Goal: Task Accomplishment & Management: Manage account settings

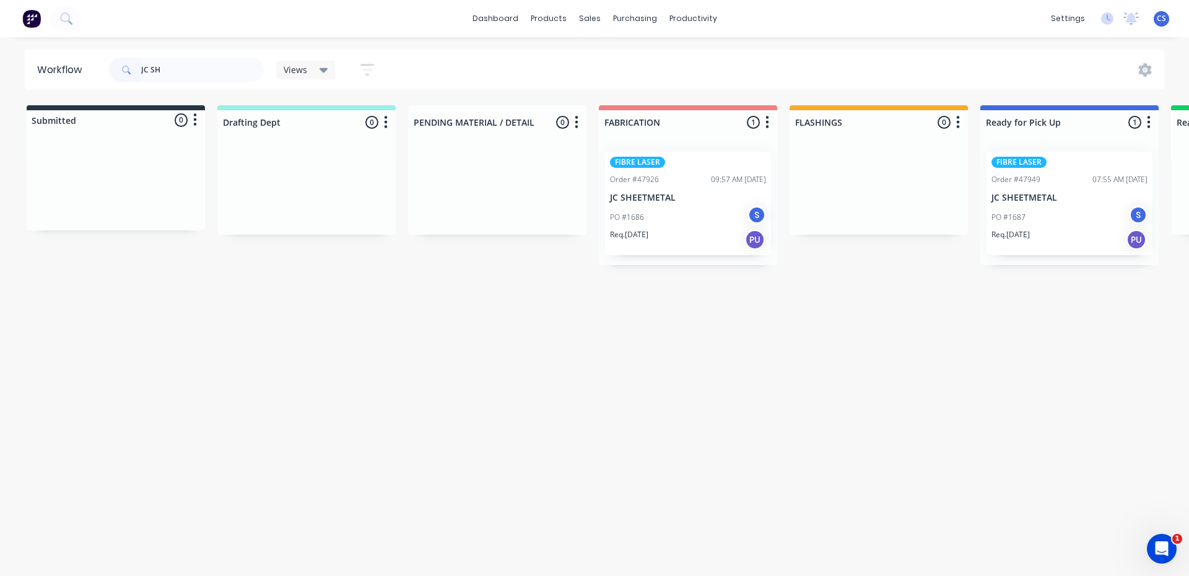
type input "JC SH"
click at [1012, 204] on div "FIBRE LASER Order #47949 07:55 AM [DATE] JC SHEETMETAL PO #1687 S Req. [DATE] PU" at bounding box center [1070, 203] width 166 height 103
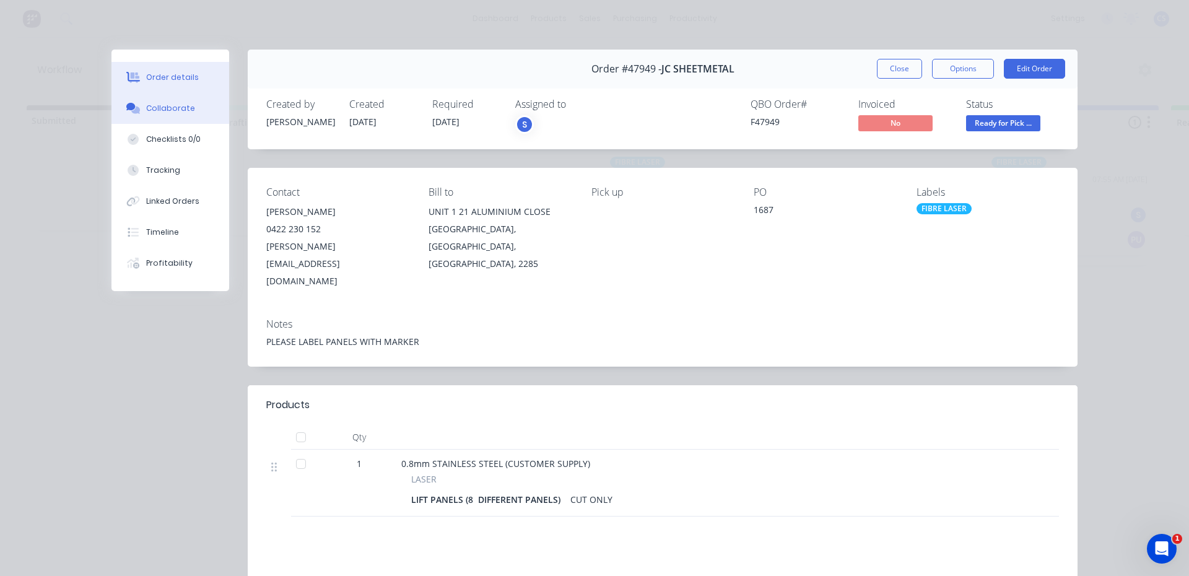
click at [167, 115] on button "Collaborate" at bounding box center [170, 108] width 118 height 31
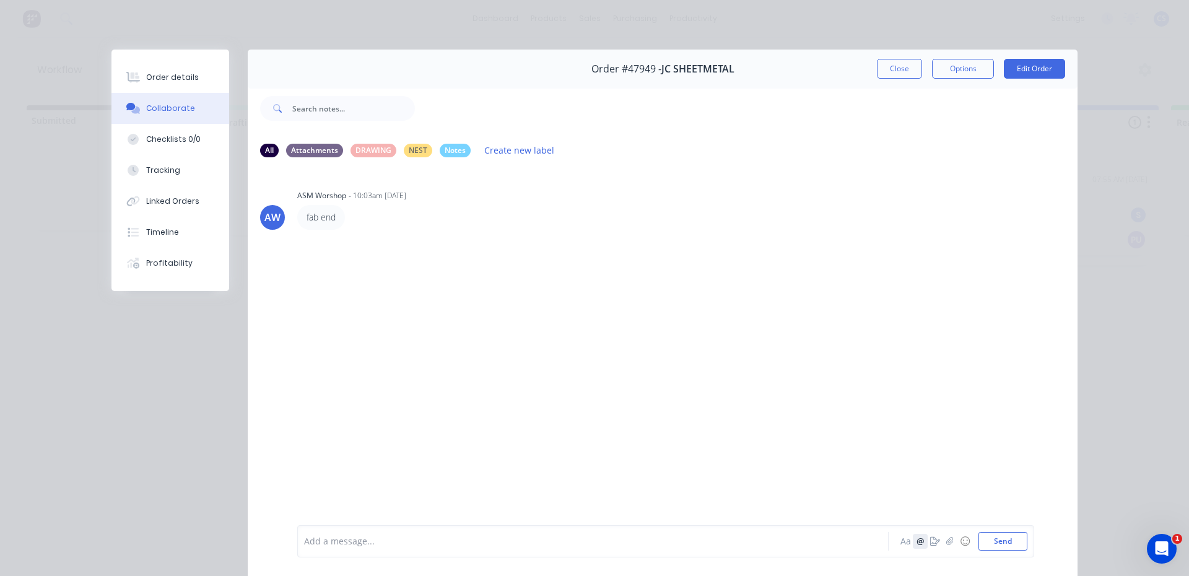
click at [923, 543] on button "@" at bounding box center [920, 541] width 15 height 15
click at [930, 538] on icon "button" at bounding box center [935, 541] width 10 height 9
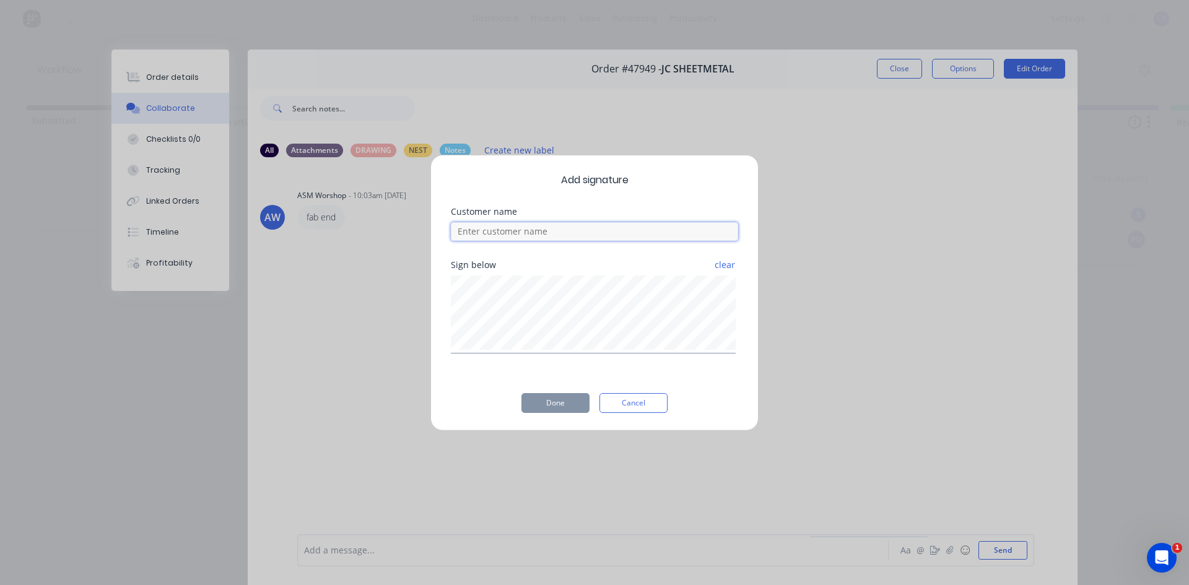
click at [594, 227] on input at bounding box center [594, 231] width 287 height 19
type input "[PERSON_NAME]"
click at [551, 403] on button "Done" at bounding box center [556, 403] width 68 height 20
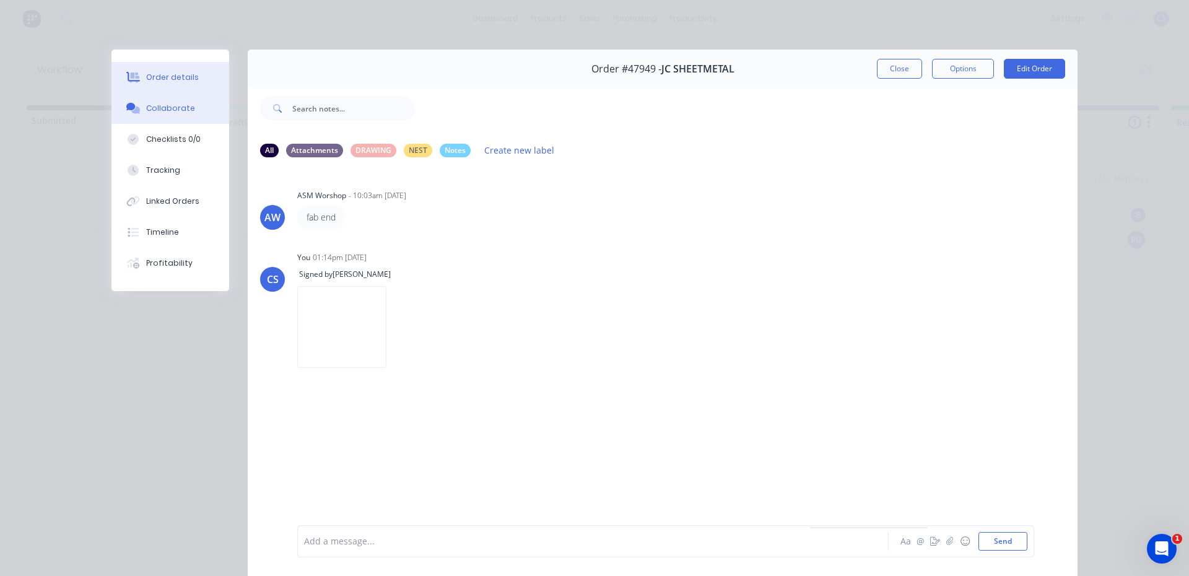
click at [195, 77] on button "Order details" at bounding box center [170, 77] width 118 height 31
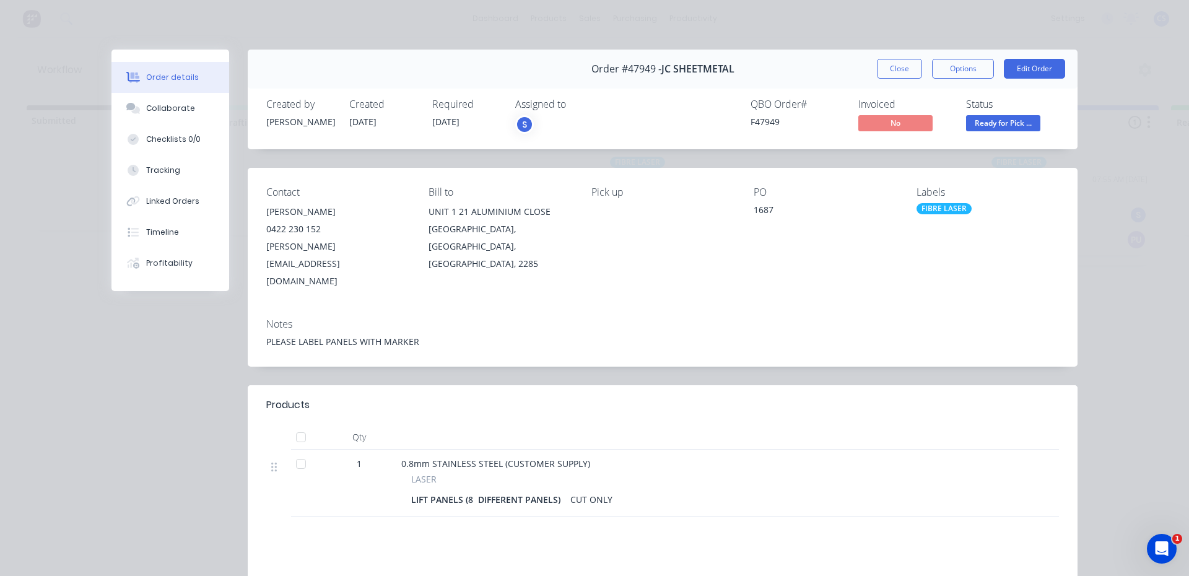
click at [1007, 139] on div "Created by [PERSON_NAME] Created [DATE] Required [DATE] Assigned to S QBO Order…" at bounding box center [663, 117] width 830 height 66
click at [1012, 120] on span "Ready for Pick ..." at bounding box center [1003, 122] width 74 height 15
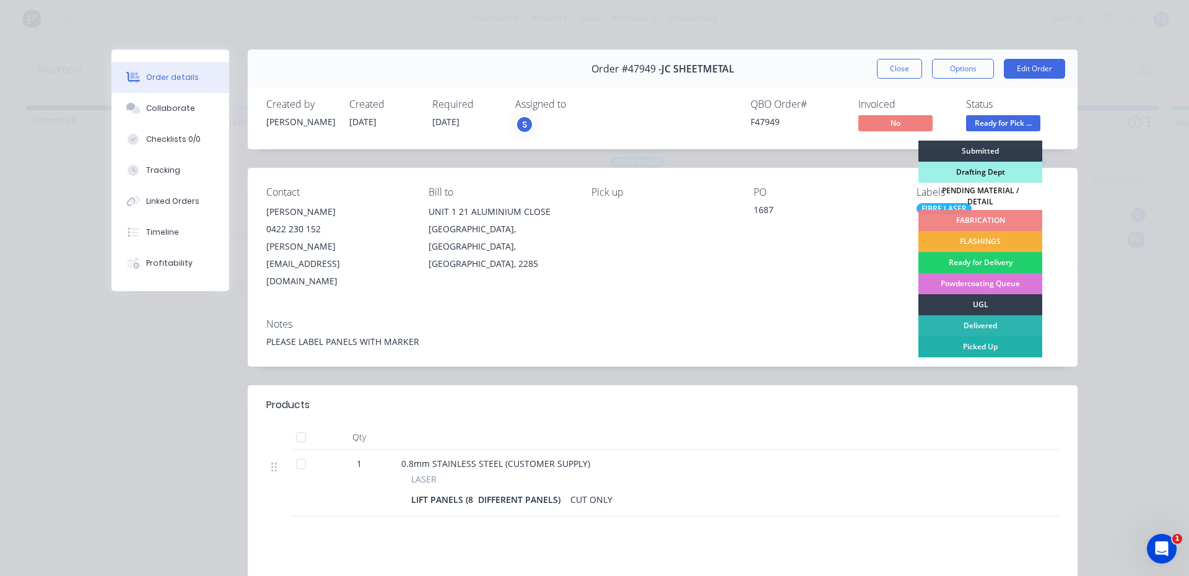
click at [1001, 341] on div "Picked Up" at bounding box center [981, 346] width 124 height 21
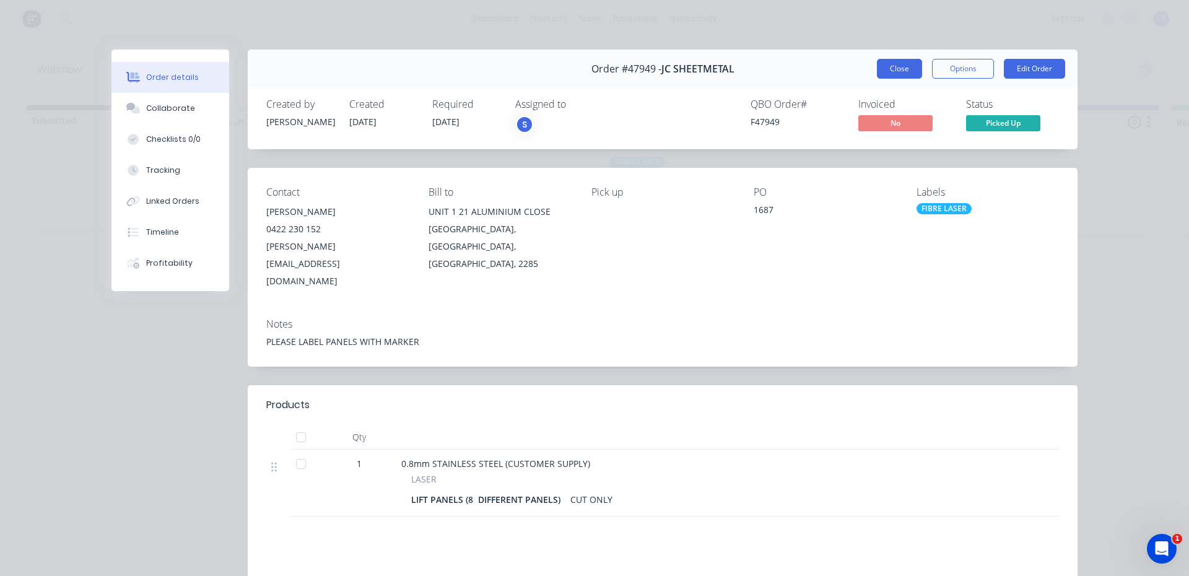
click at [898, 73] on button "Close" at bounding box center [899, 69] width 45 height 20
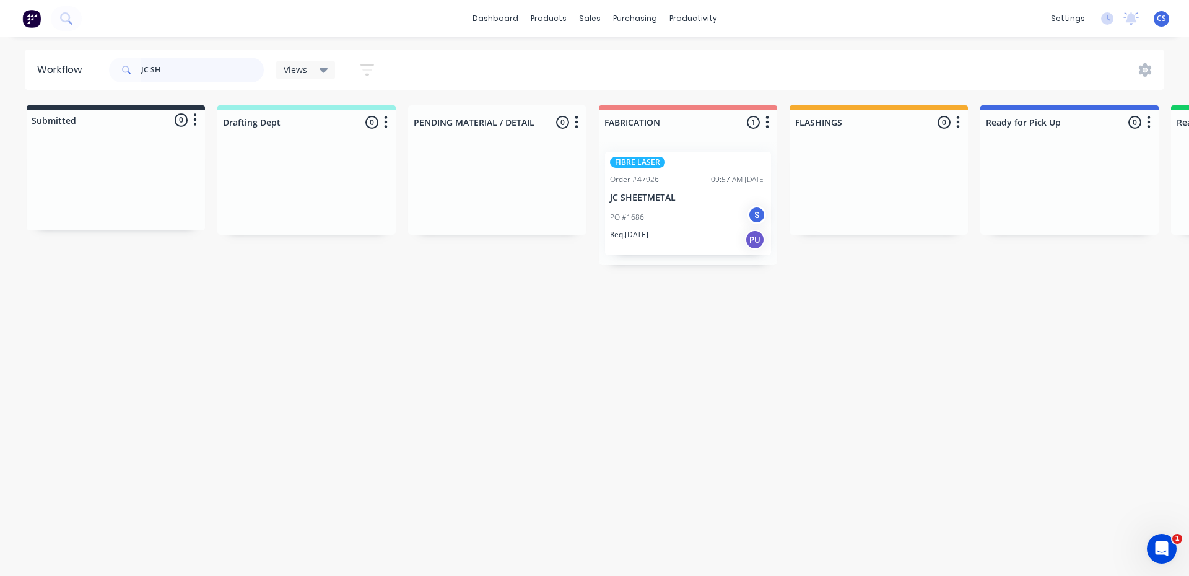
drag, startPoint x: 188, startPoint y: 66, endPoint x: 65, endPoint y: 50, distance: 124.4
click at [66, 50] on header "Workflow JC SH Views Save new view None (Default) edit [PERSON_NAME] edit Produ…" at bounding box center [595, 70] width 1140 height 40
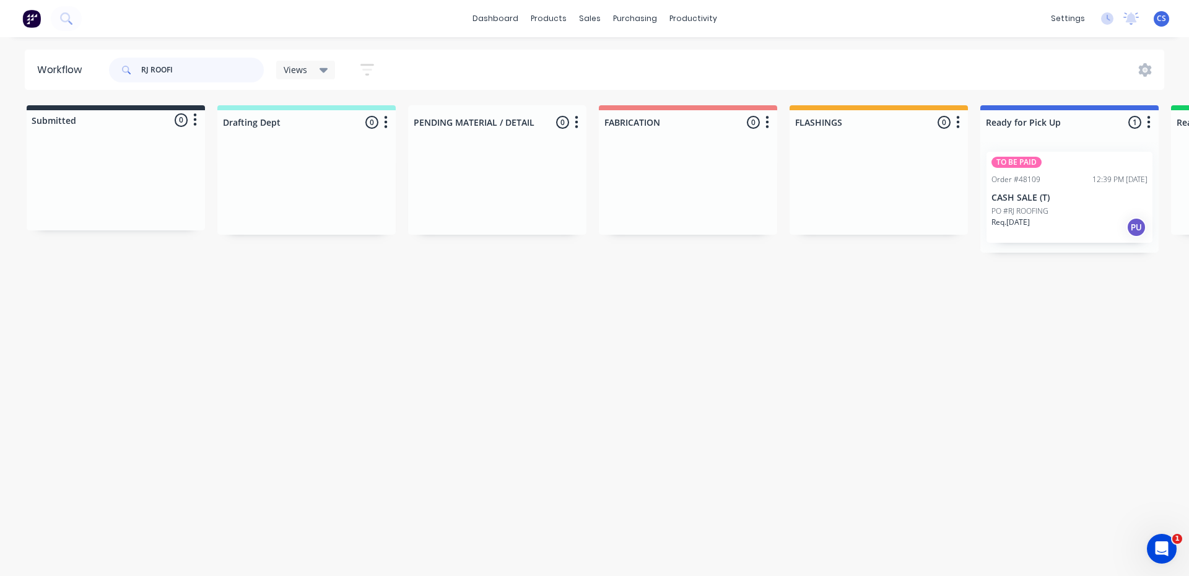
click at [1054, 216] on div "TO BE PAID Order #48109 12:39 PM [DATE] CASH SALE (T) PO #RJ ROOFING Req. [DATE…" at bounding box center [1070, 197] width 178 height 111
type input "RJ ROOFI"
click at [1029, 198] on p "CASH SALE (T)" at bounding box center [1070, 198] width 156 height 11
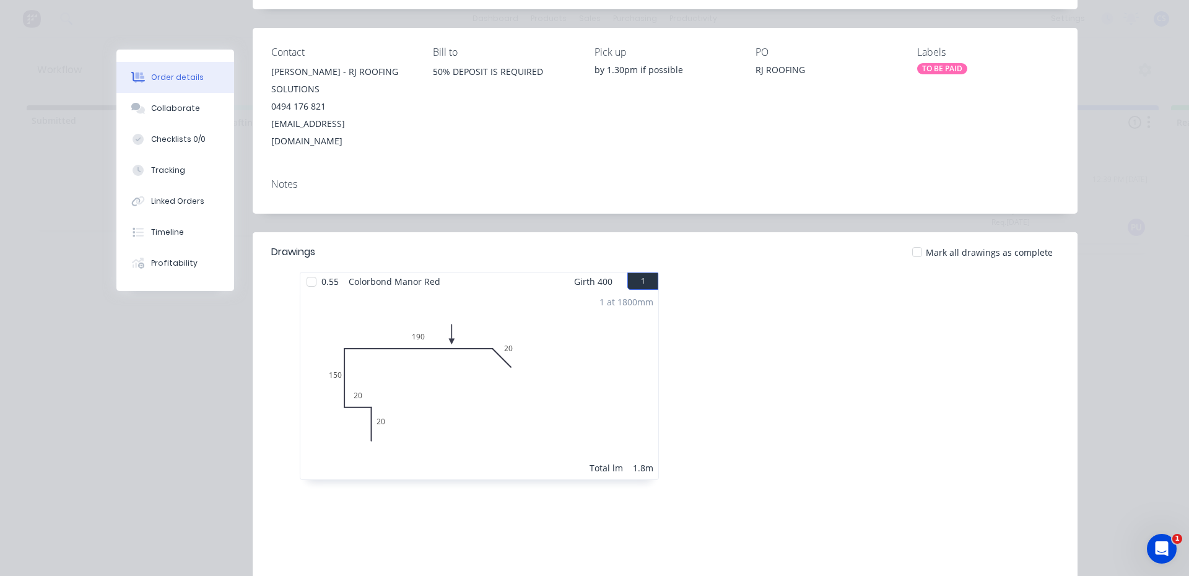
scroll to position [271, 0]
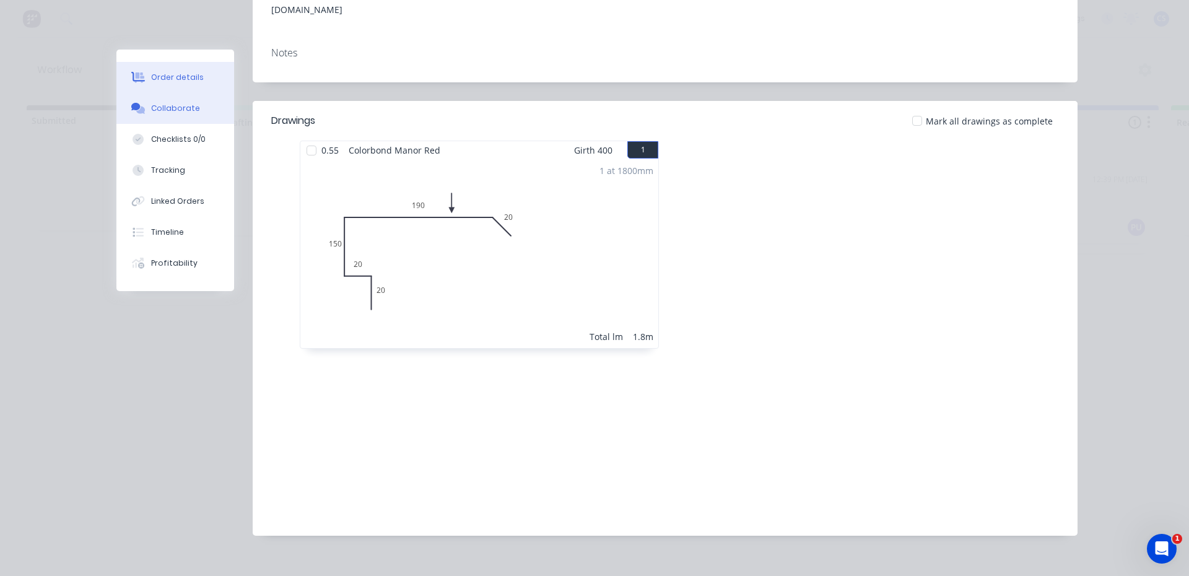
click at [173, 115] on button "Collaborate" at bounding box center [175, 108] width 118 height 31
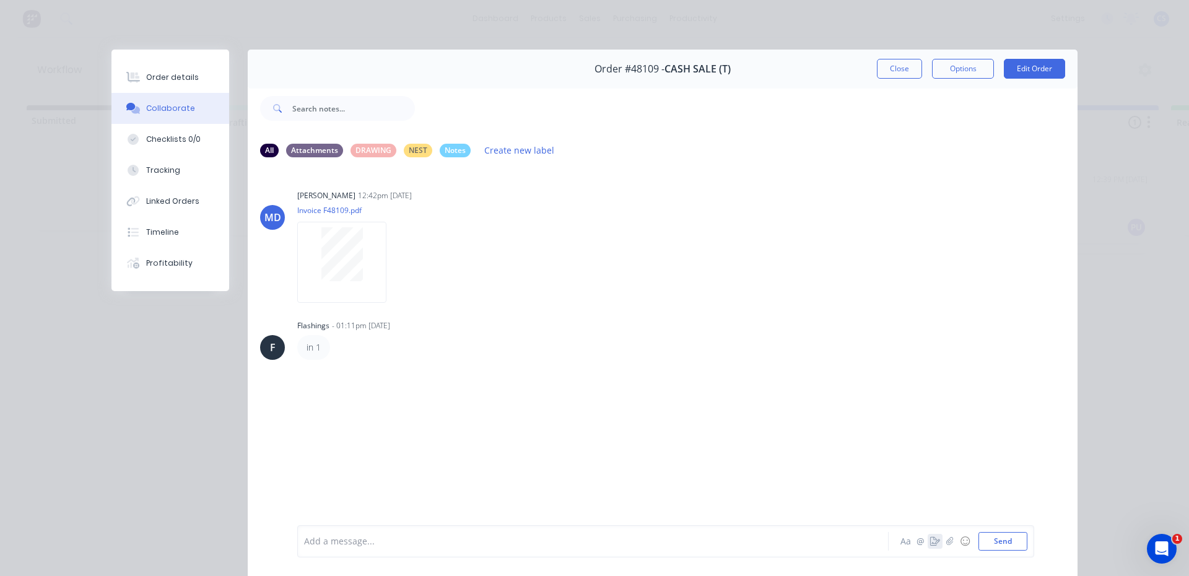
click at [932, 538] on icon "button" at bounding box center [935, 541] width 10 height 9
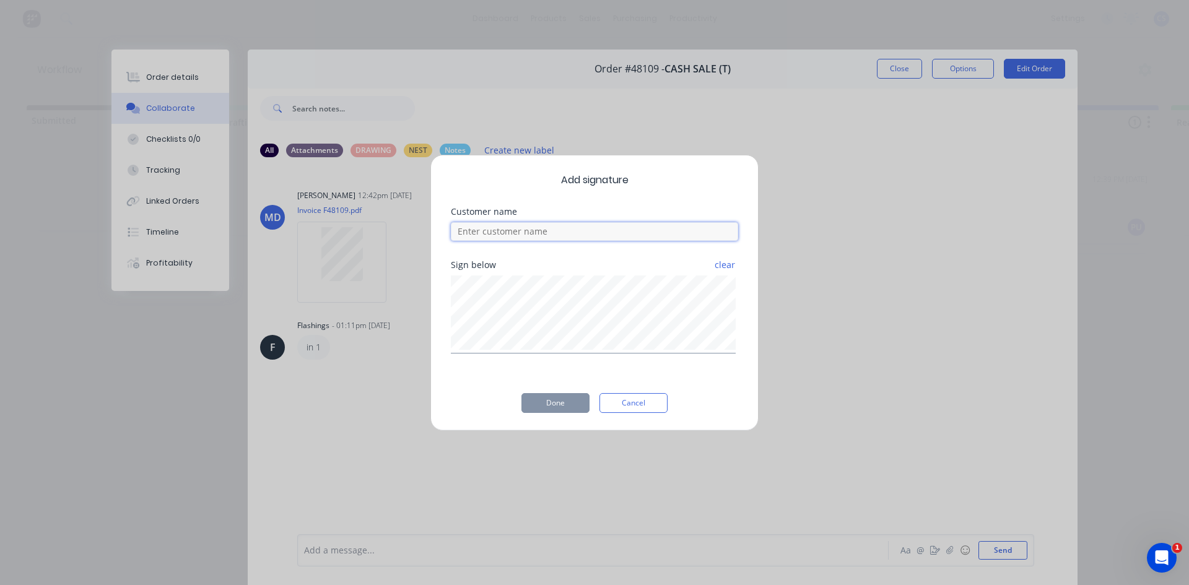
click at [499, 230] on input at bounding box center [594, 231] width 287 height 19
type input "[PERSON_NAME]"
click at [559, 394] on button "Done" at bounding box center [556, 403] width 68 height 20
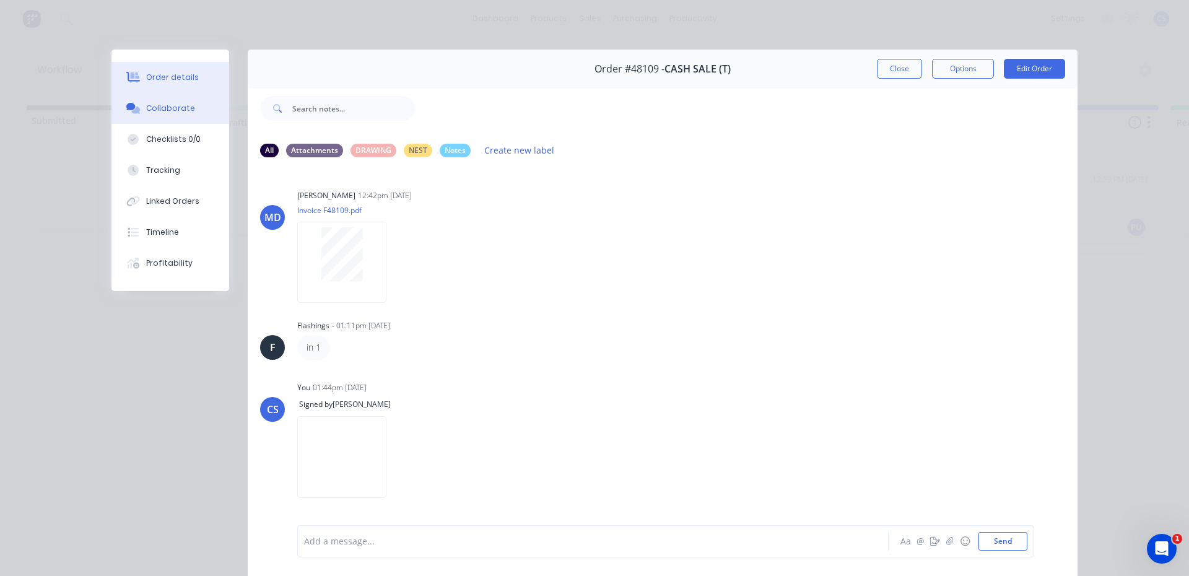
click at [177, 84] on button "Order details" at bounding box center [170, 77] width 118 height 31
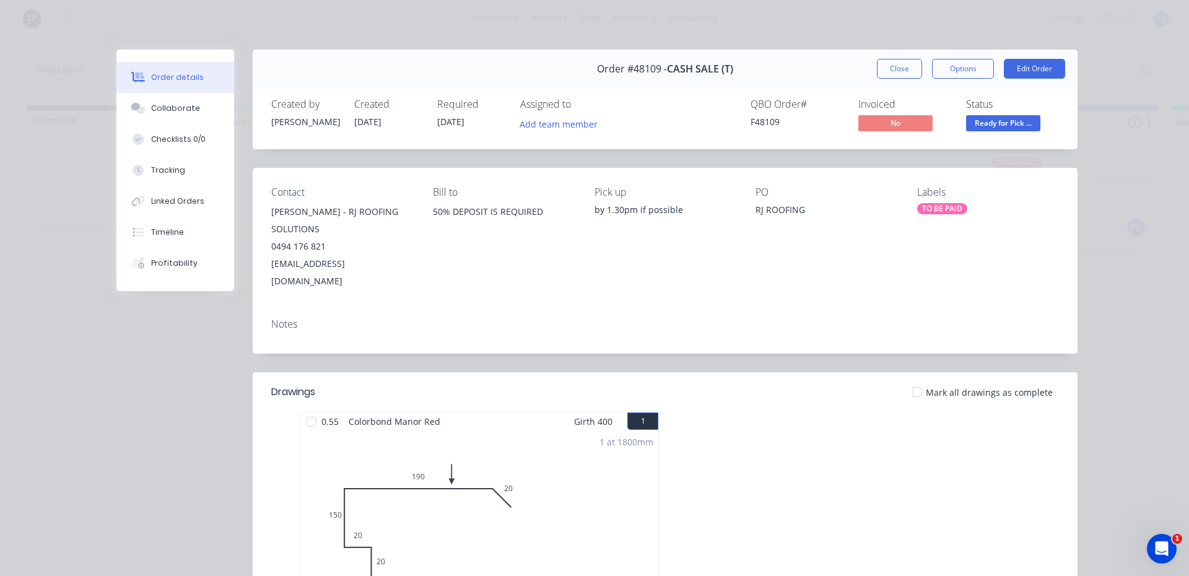
click at [994, 120] on span "Ready for Pick ..." at bounding box center [1003, 122] width 74 height 15
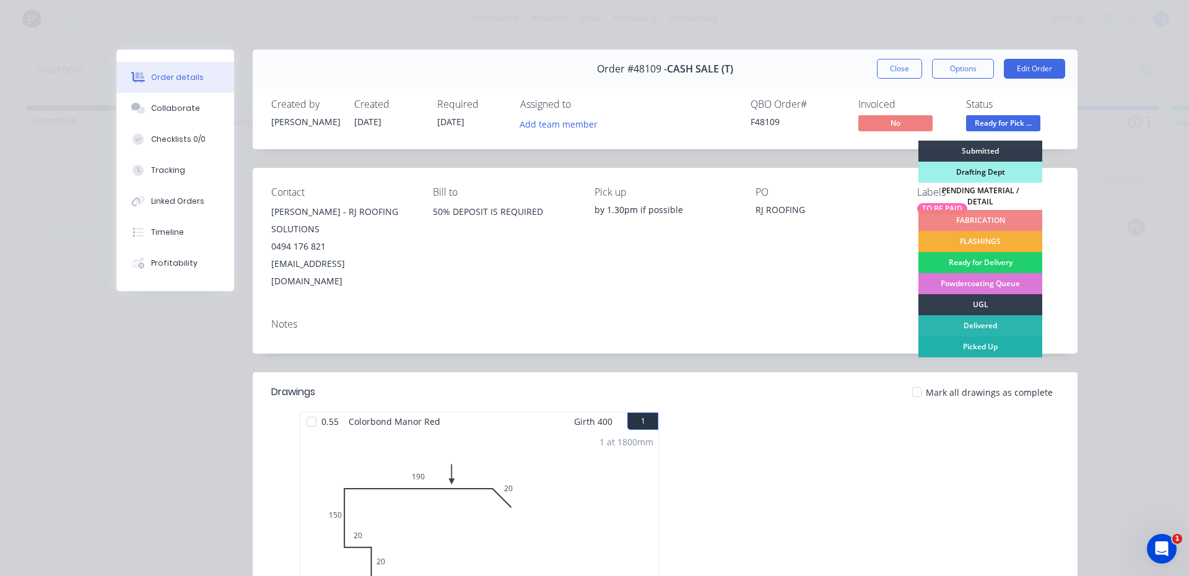
click at [1002, 350] on div "Picked Up" at bounding box center [981, 346] width 124 height 21
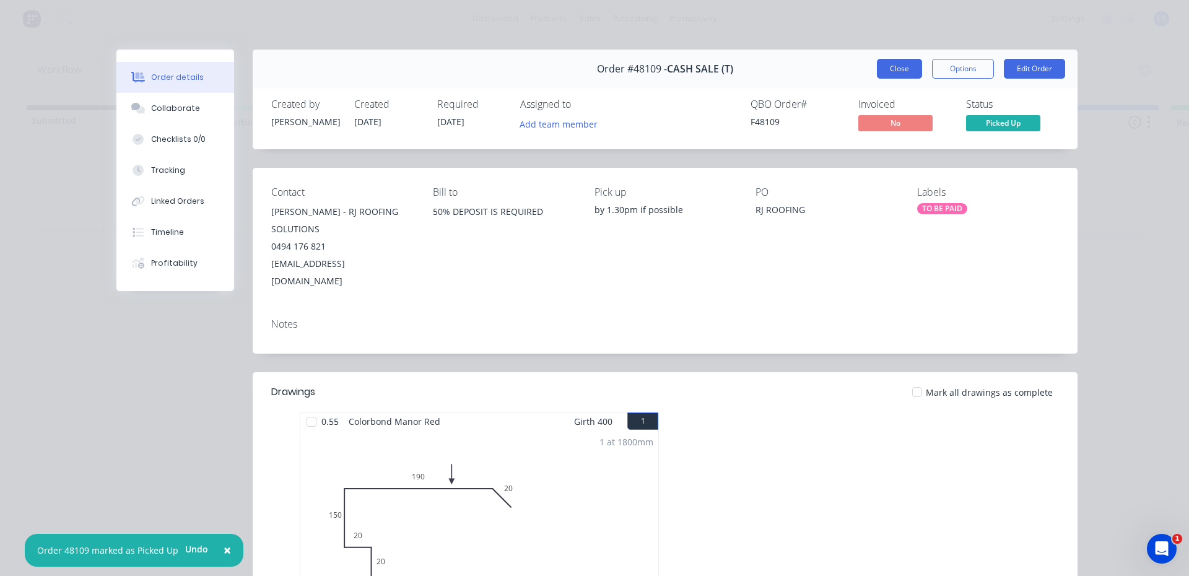
click at [893, 71] on button "Close" at bounding box center [899, 69] width 45 height 20
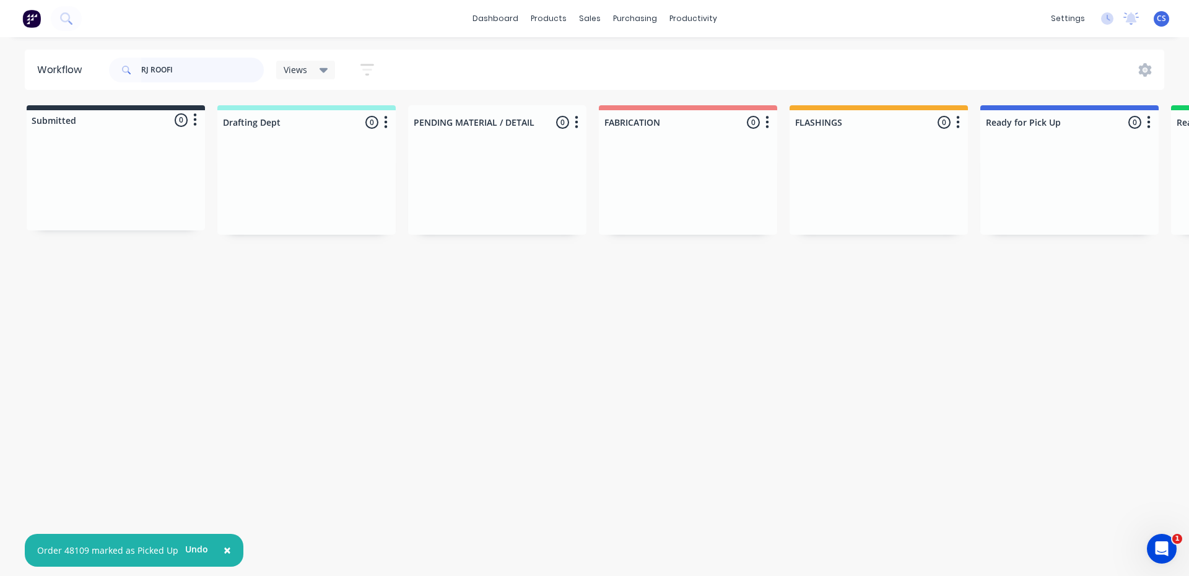
drag, startPoint x: 207, startPoint y: 68, endPoint x: 0, endPoint y: 40, distance: 209.3
click at [0, 40] on div "× Order 48109 marked as Picked Up Undo dashboard products sales purchasing prod…" at bounding box center [594, 251] width 1189 height 502
type input "[PERSON_NAME]"
click at [1073, 222] on div "Req. [DATE] PU" at bounding box center [1070, 227] width 156 height 21
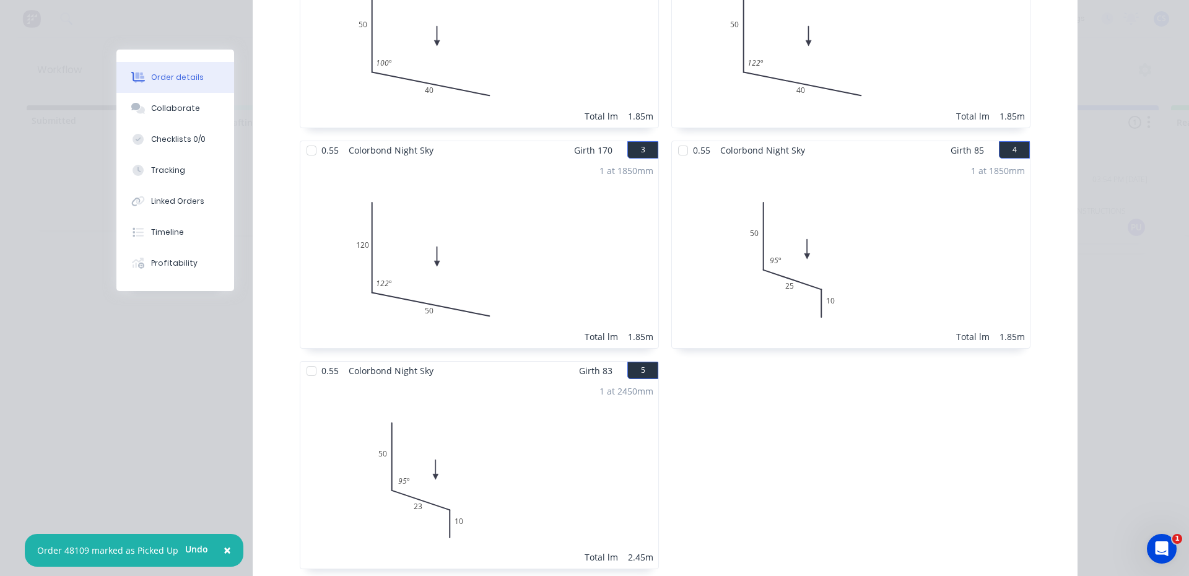
scroll to position [496, 0]
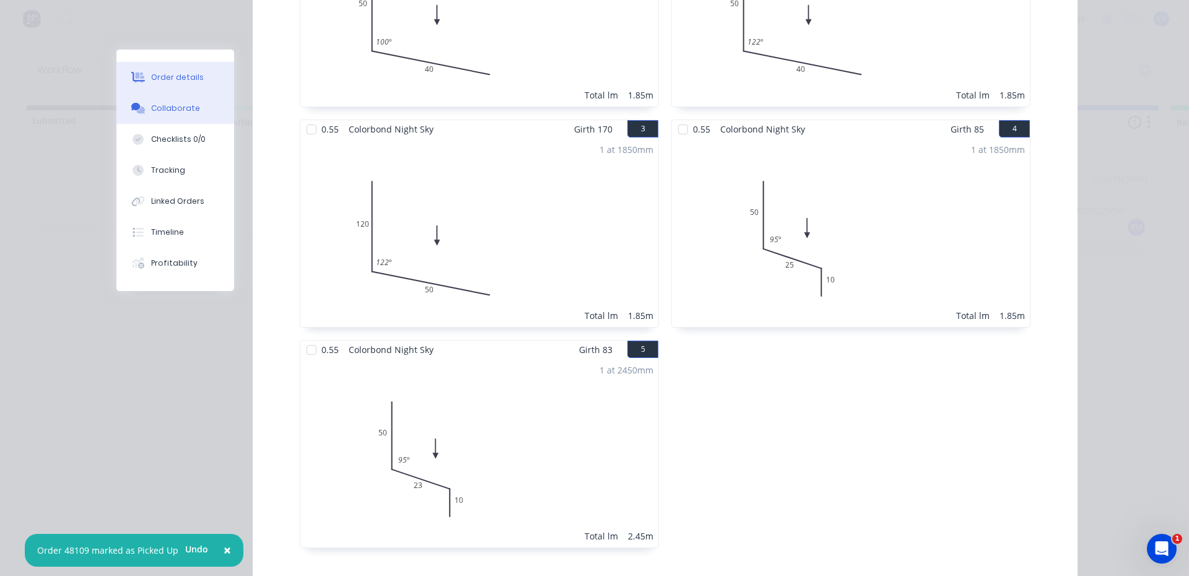
click at [179, 99] on button "Collaborate" at bounding box center [175, 108] width 118 height 31
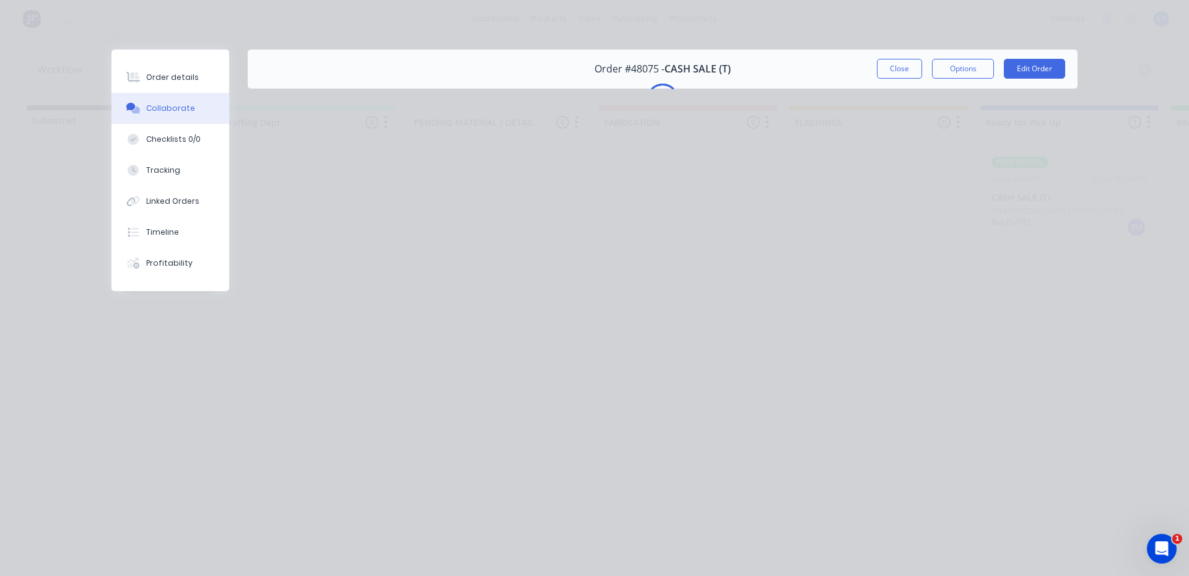
scroll to position [0, 0]
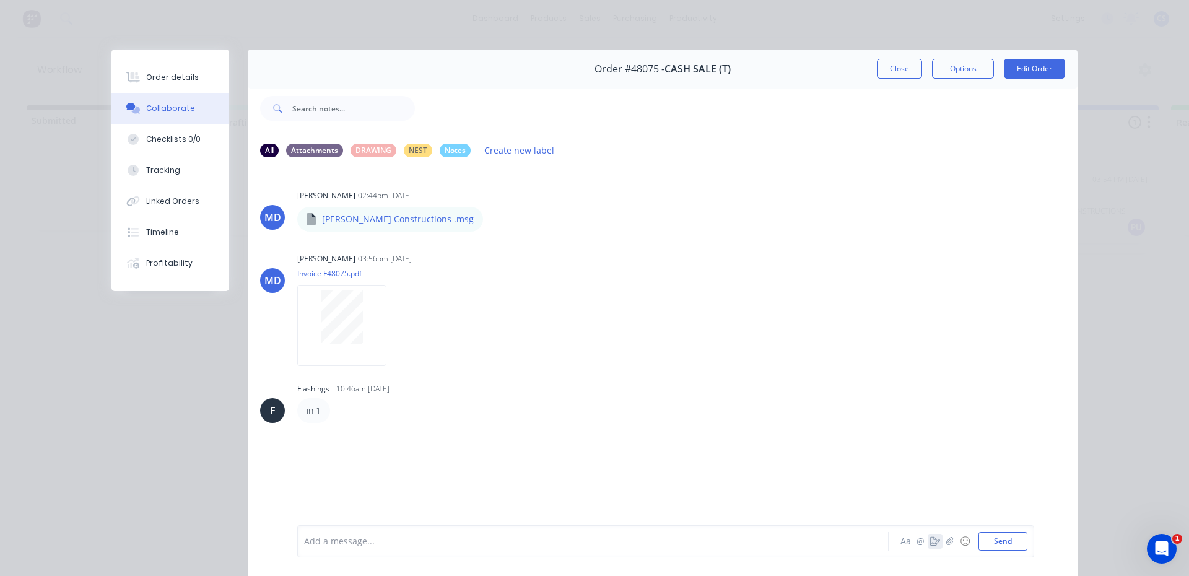
click at [935, 538] on icon "button" at bounding box center [935, 541] width 10 height 9
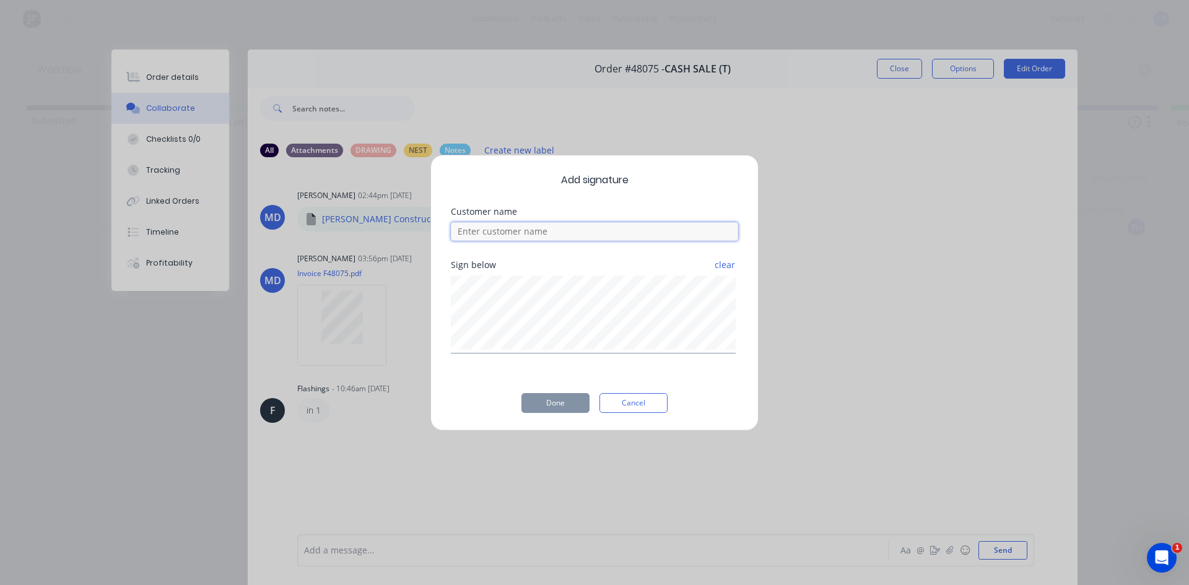
click at [555, 235] on input at bounding box center [594, 231] width 287 height 19
type input "[PERSON_NAME]"
click at [562, 395] on button "Done" at bounding box center [556, 403] width 68 height 20
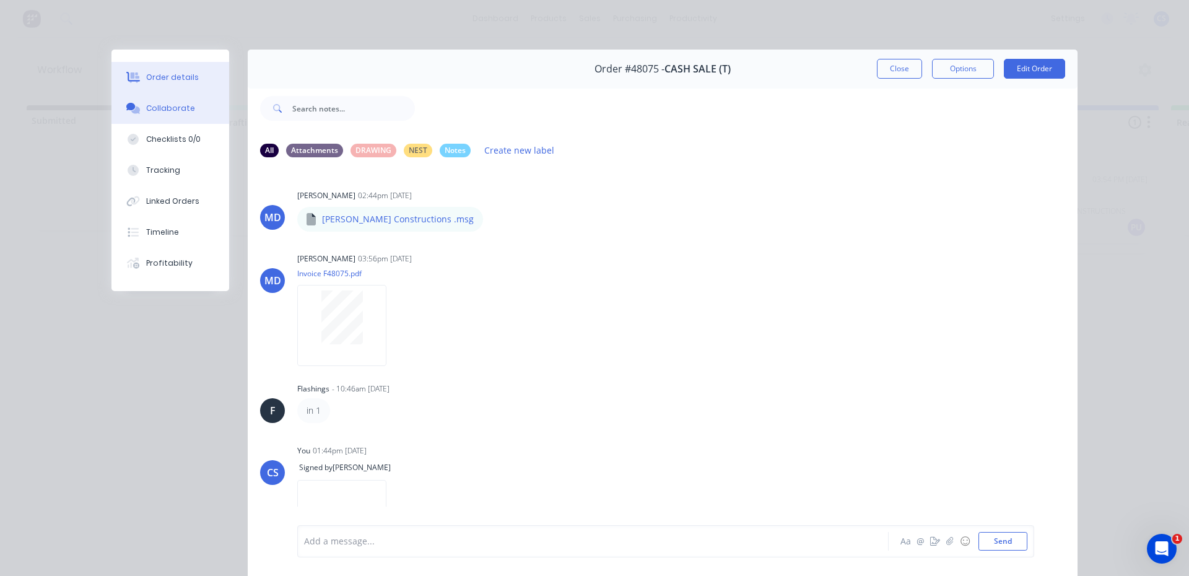
click at [188, 74] on div "Order details" at bounding box center [172, 77] width 53 height 11
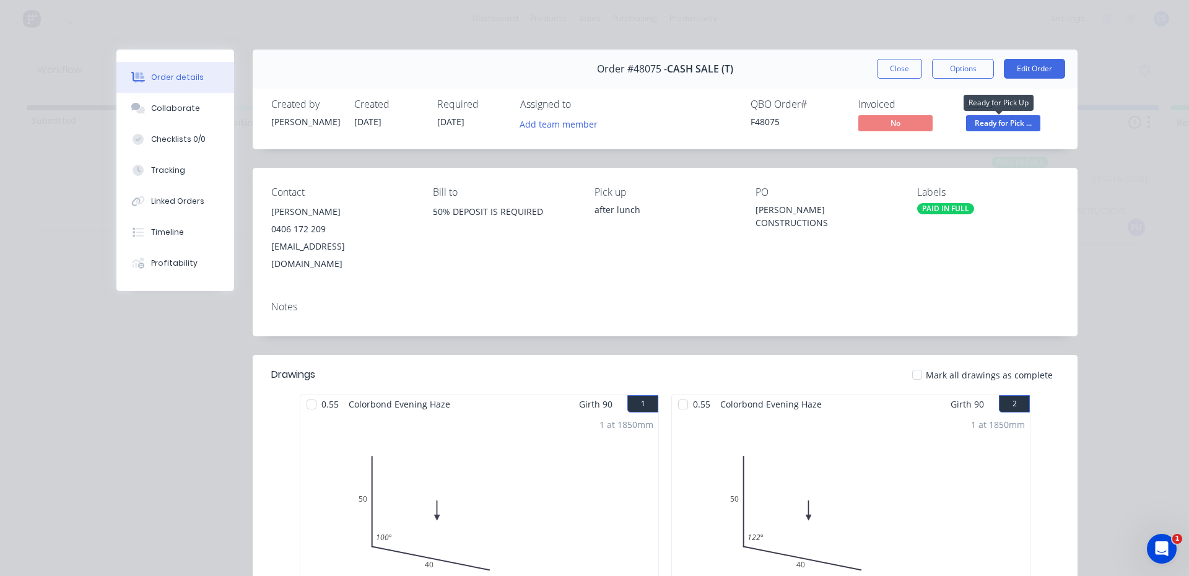
click at [998, 122] on span "Ready for Pick ..." at bounding box center [1003, 122] width 74 height 15
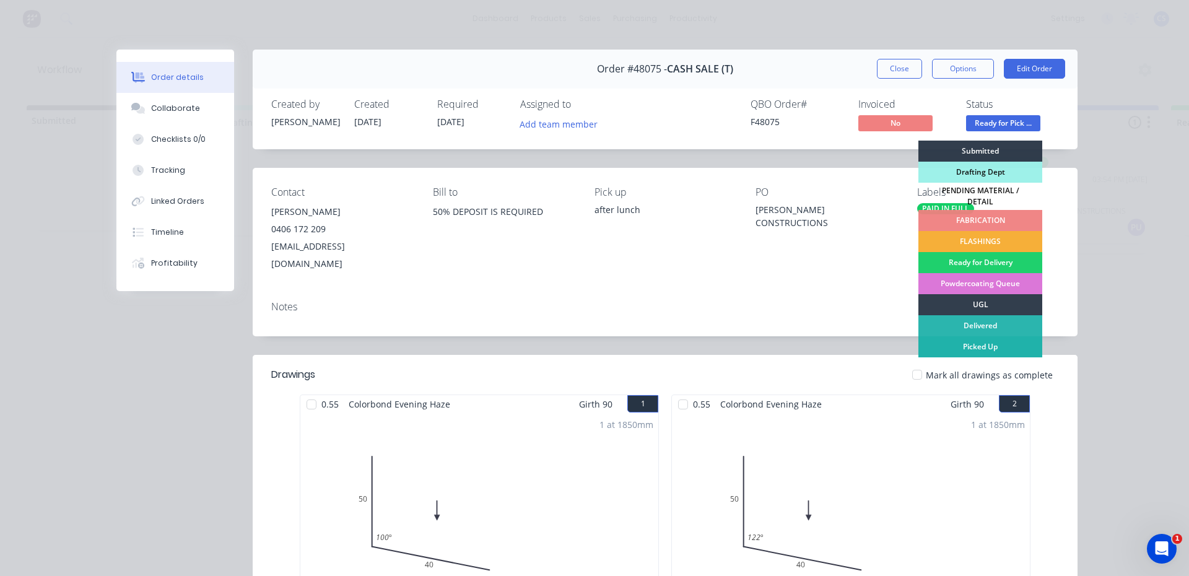
click at [990, 338] on div "Picked Up" at bounding box center [981, 346] width 124 height 21
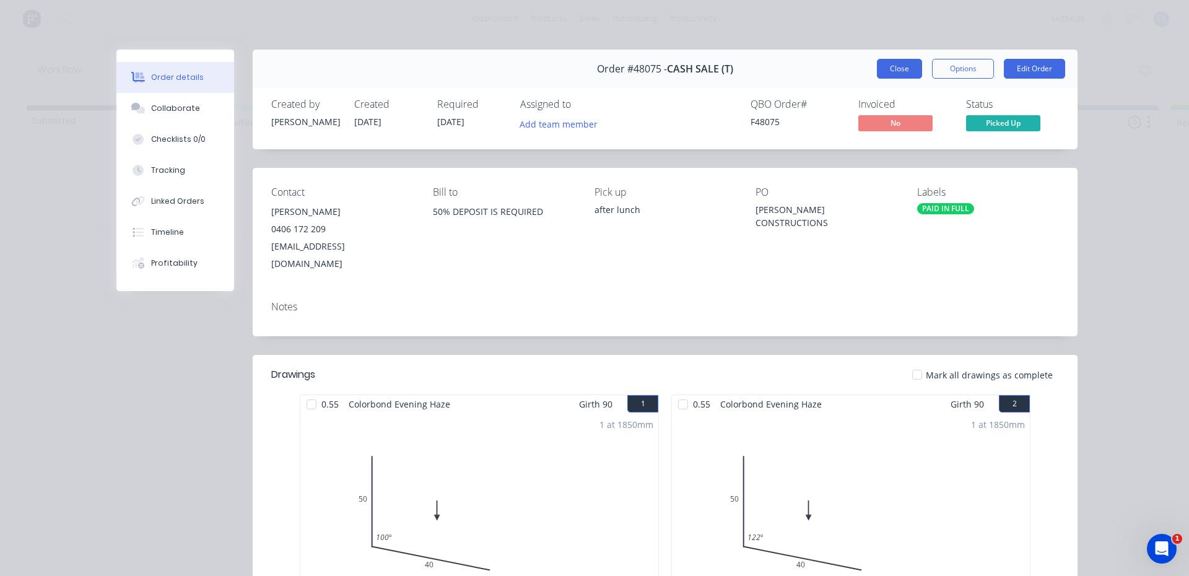
click at [891, 71] on button "Close" at bounding box center [899, 69] width 45 height 20
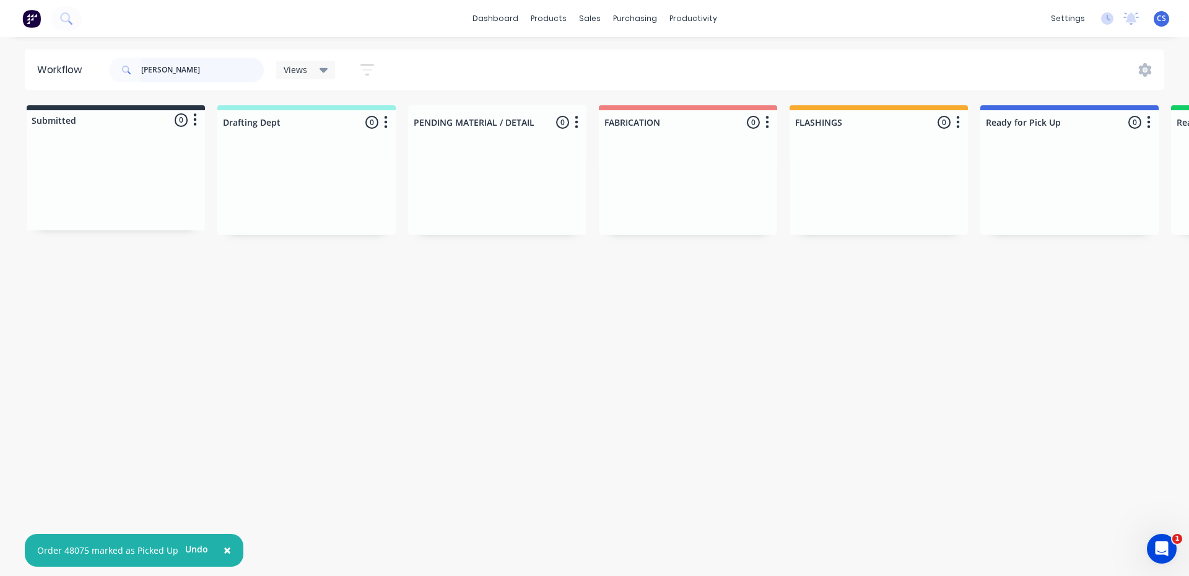
drag, startPoint x: 214, startPoint y: 74, endPoint x: 0, endPoint y: 73, distance: 214.3
click at [0, 73] on div "Workflow [PERSON_NAME] Views Save new view None (Default) edit Nilesh edit Prod…" at bounding box center [594, 70] width 1189 height 40
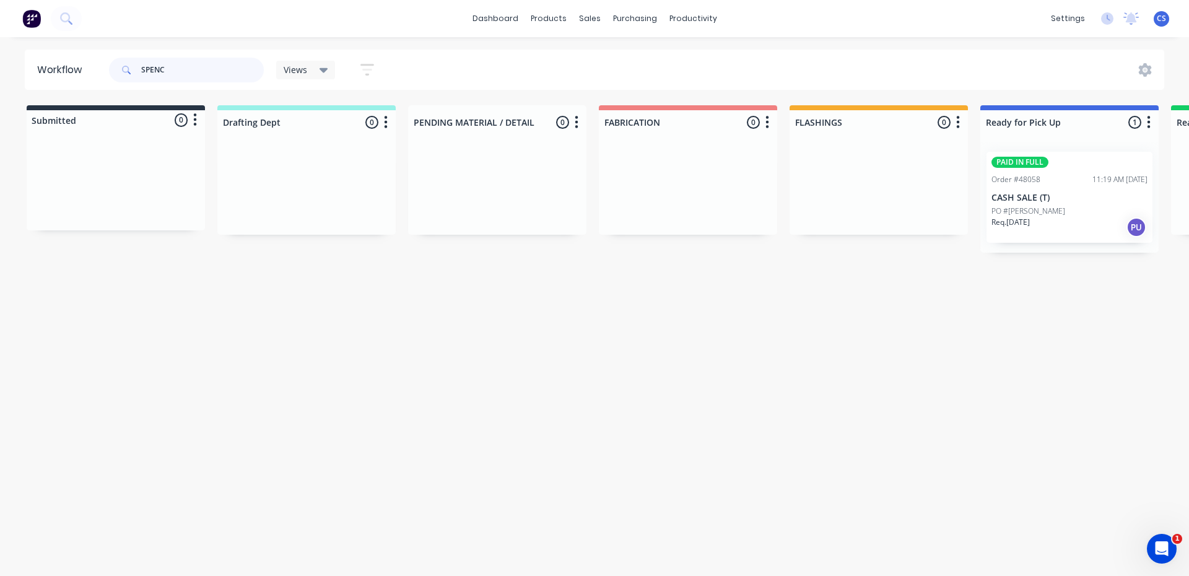
type input "SPENC"
click at [1063, 219] on div "Req. [DATE] PU" at bounding box center [1070, 227] width 156 height 21
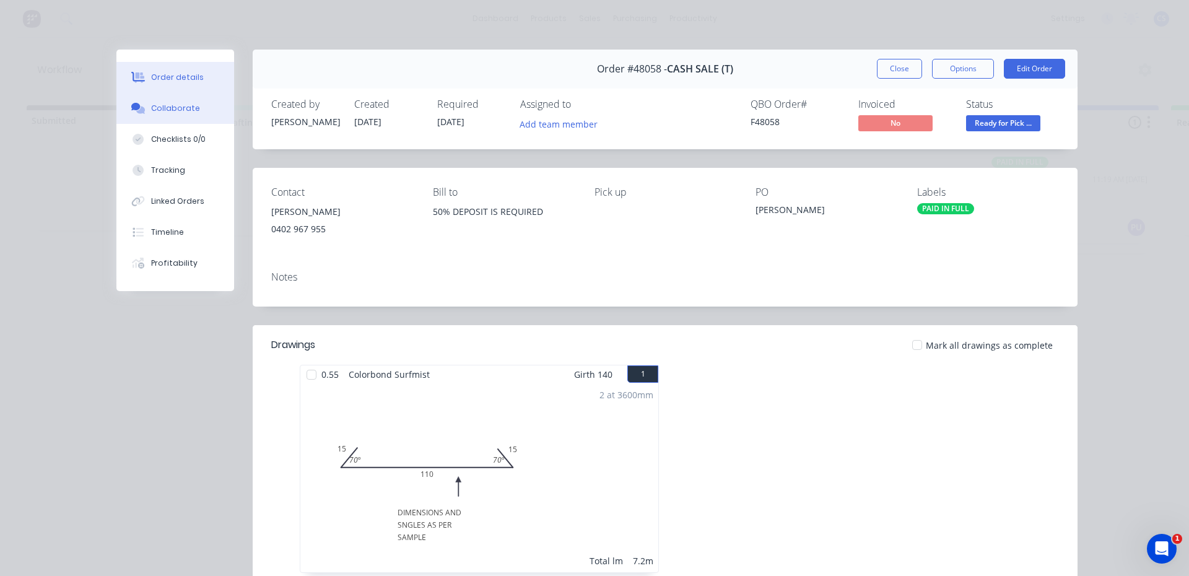
click at [136, 107] on icon at bounding box center [138, 108] width 14 height 11
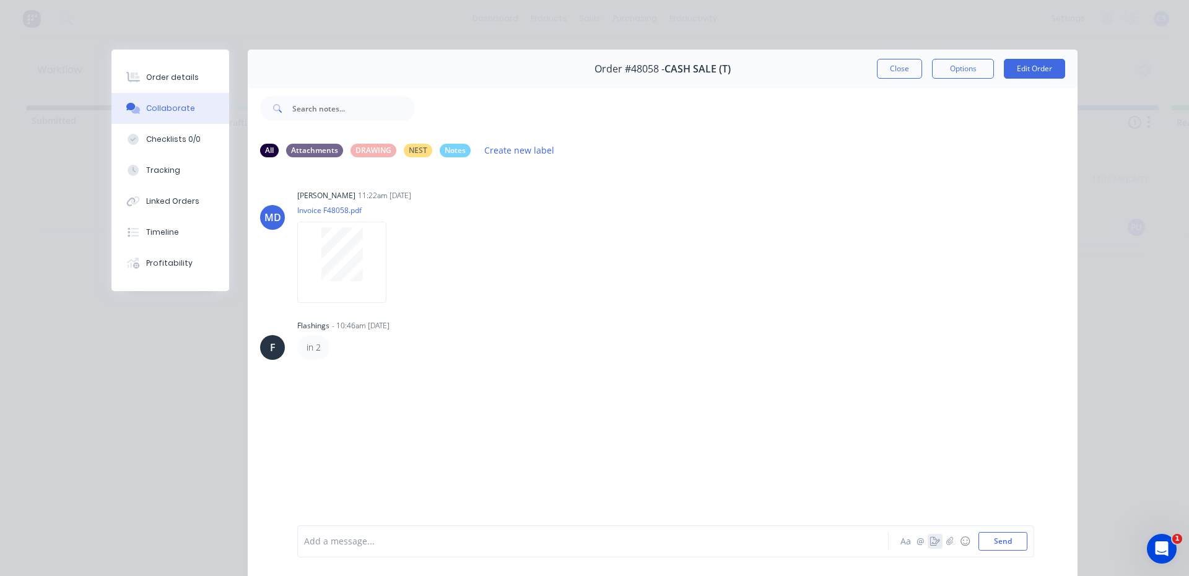
click at [930, 541] on icon "button" at bounding box center [935, 541] width 10 height 9
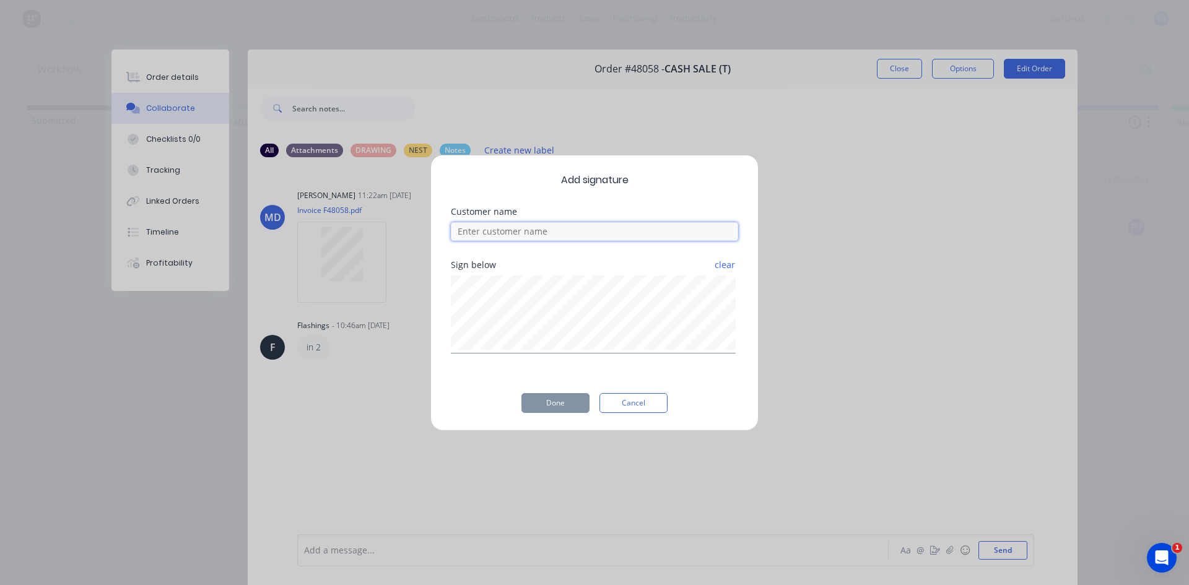
click at [525, 233] on input at bounding box center [594, 231] width 287 height 19
type input "[PERSON_NAME]"
click at [530, 408] on button "Done" at bounding box center [556, 403] width 68 height 20
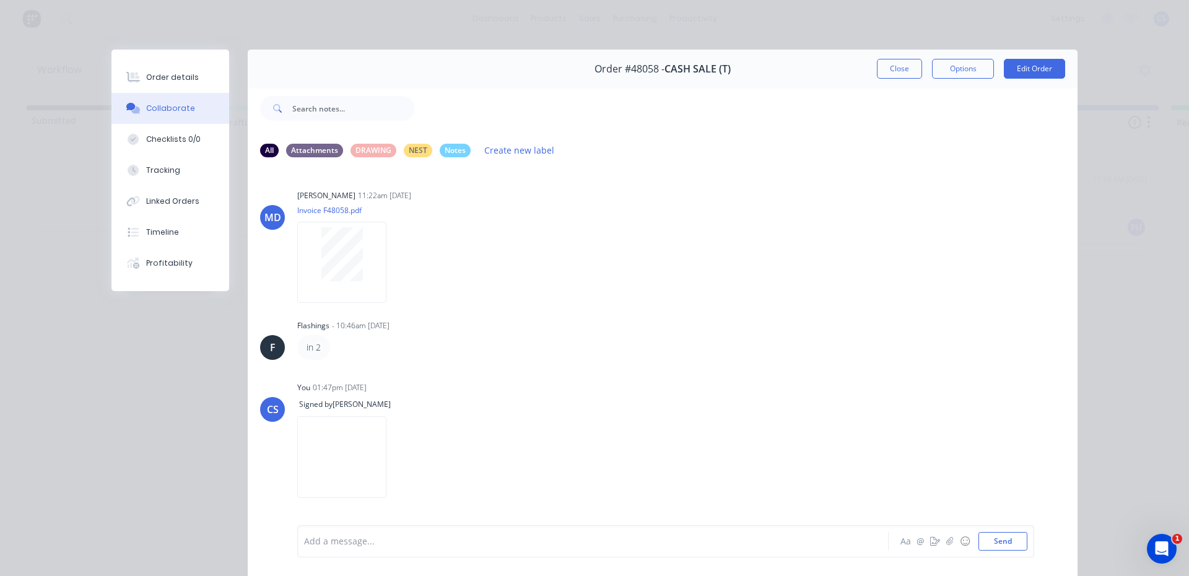
drag, startPoint x: 144, startPoint y: 78, endPoint x: 247, endPoint y: 90, distance: 103.5
click at [146, 78] on div "Order details" at bounding box center [172, 77] width 53 height 11
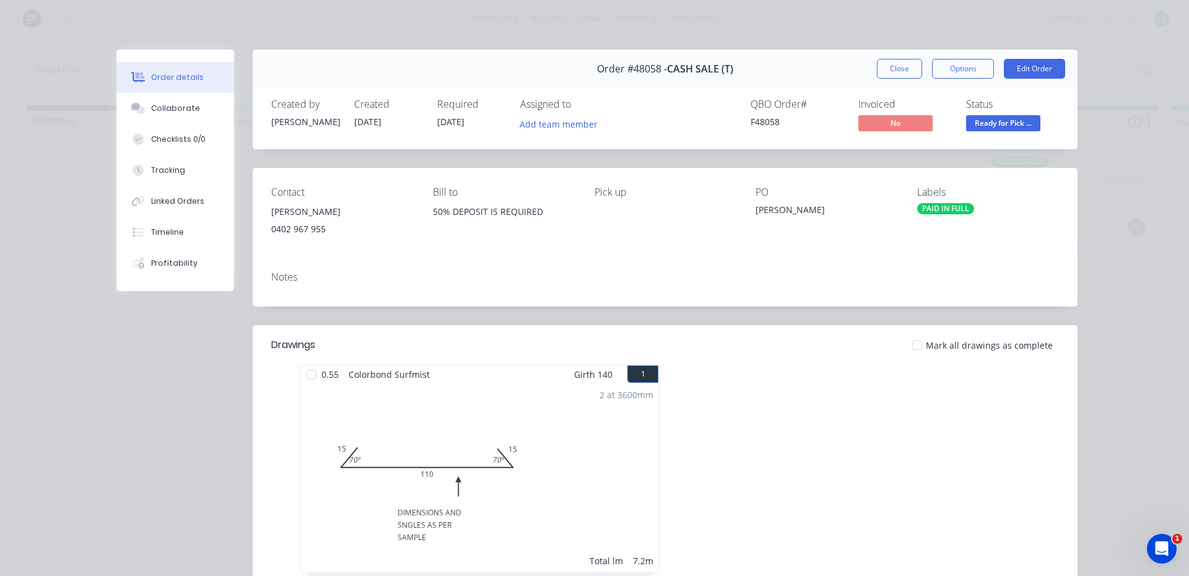
click at [995, 120] on span "Ready for Pick ..." at bounding box center [1003, 122] width 74 height 15
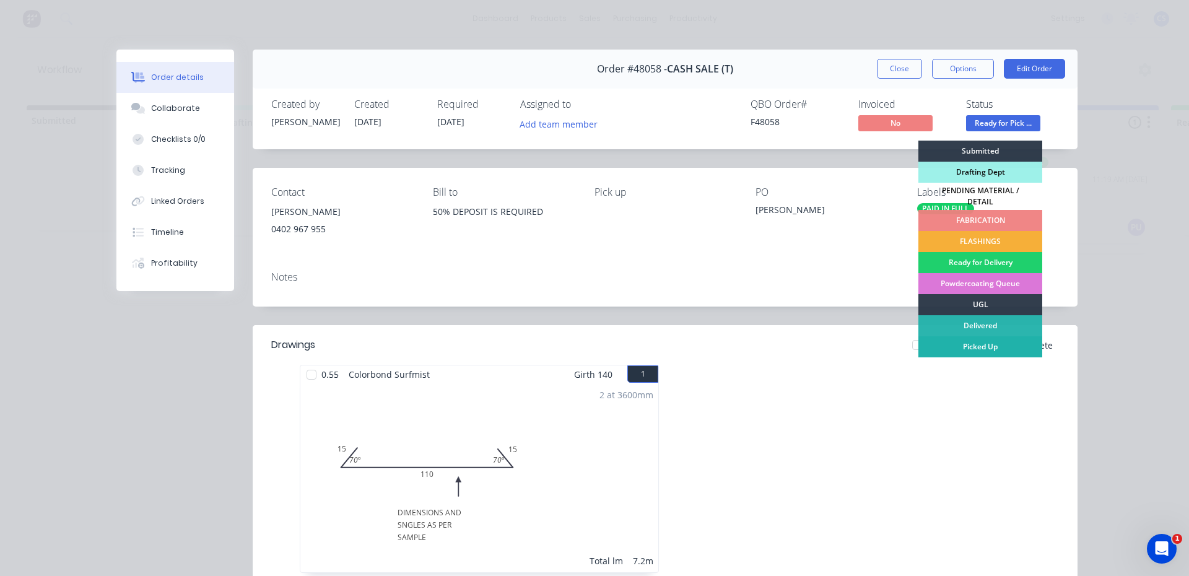
click at [998, 339] on div "Picked Up" at bounding box center [981, 346] width 124 height 21
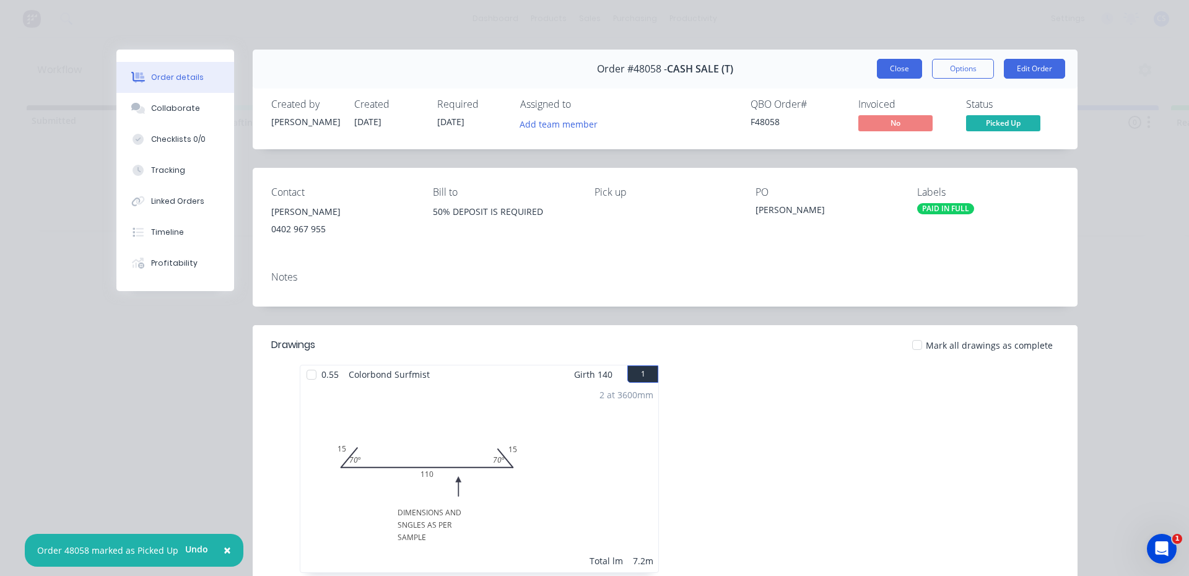
click at [907, 68] on button "Close" at bounding box center [899, 69] width 45 height 20
